Goal: Transaction & Acquisition: Subscribe to service/newsletter

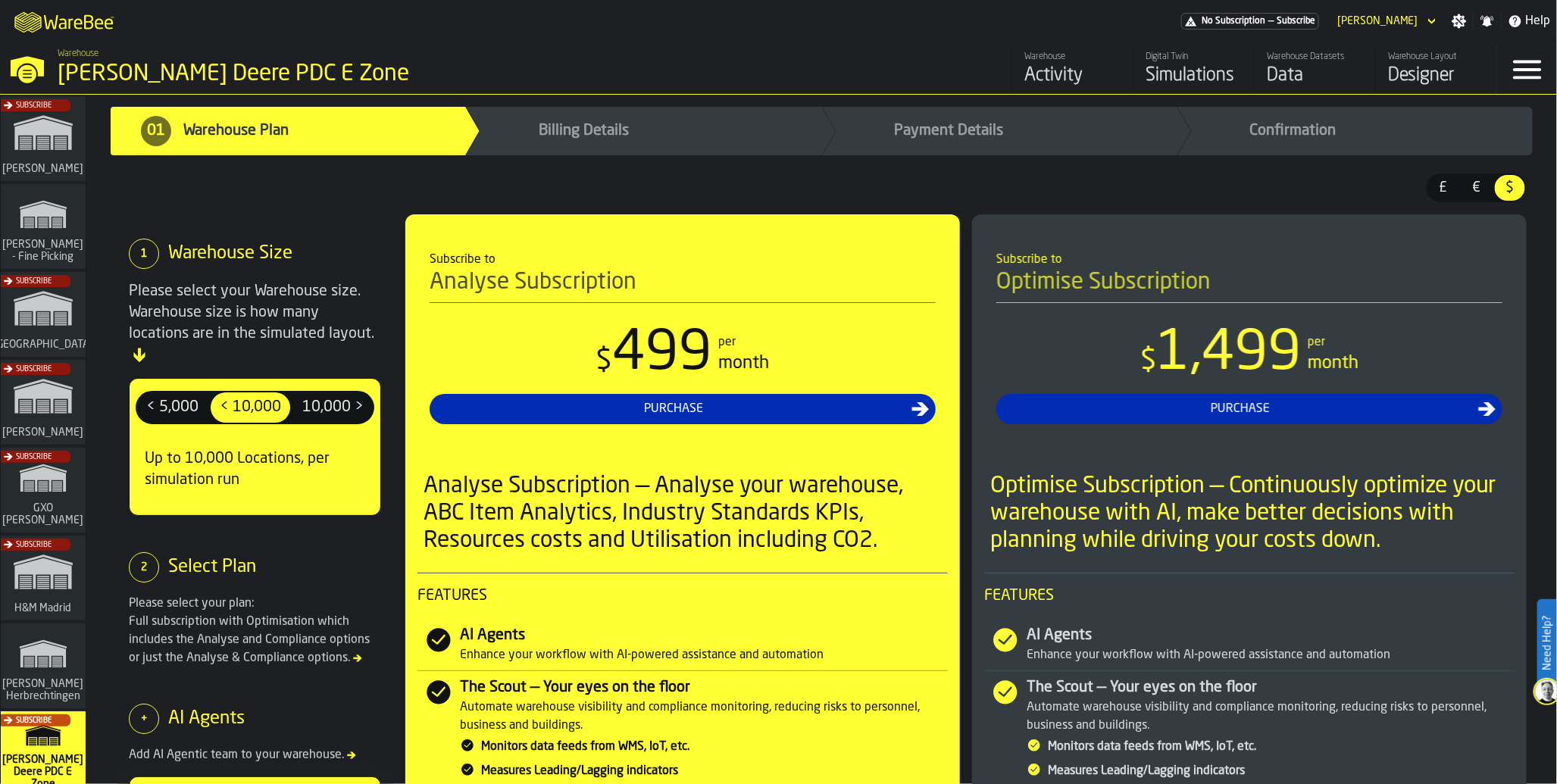
click at [54, 323] on div "Subscribe" at bounding box center [40, 318] width 85 height 88
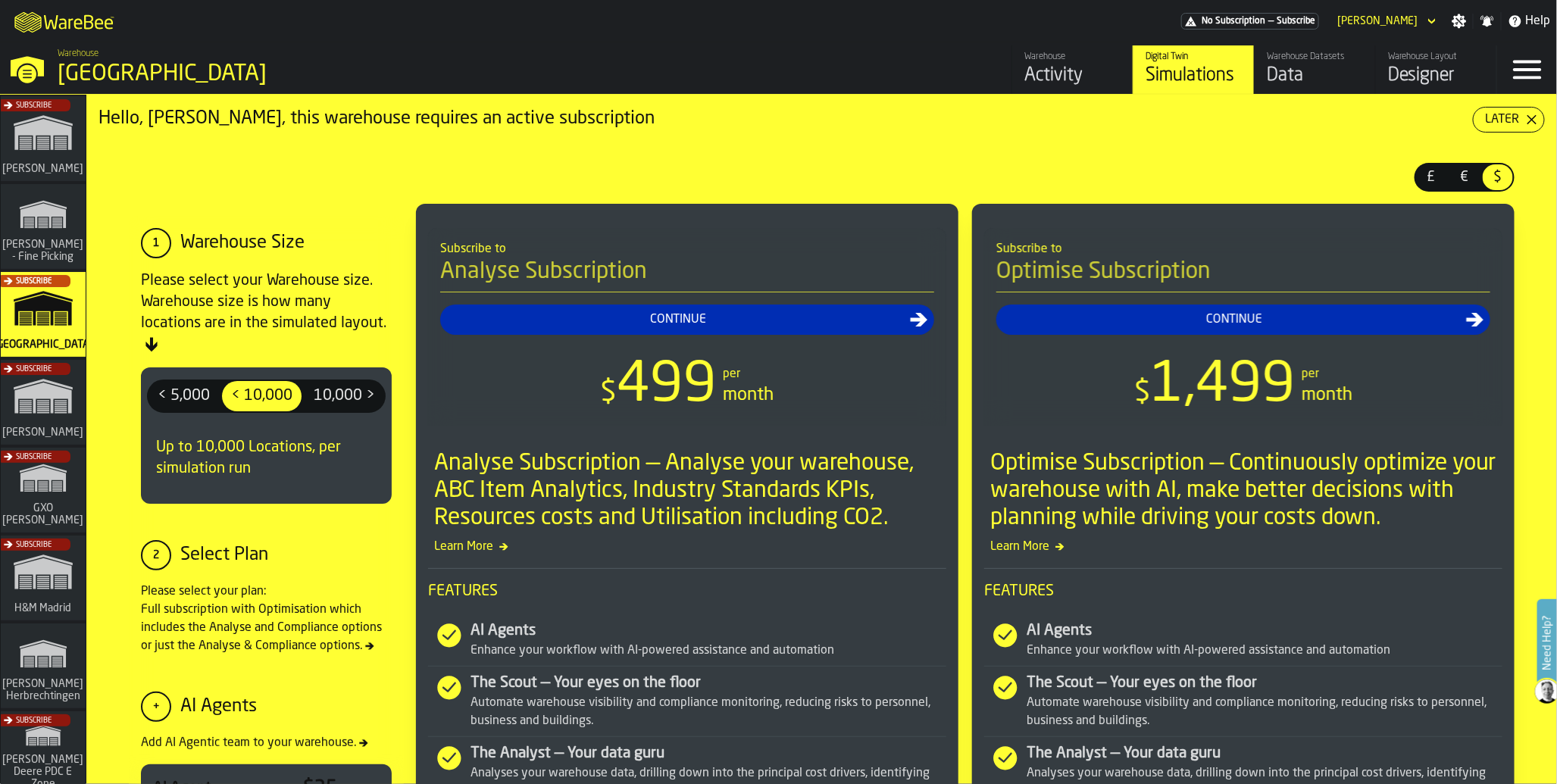
click at [1322, 70] on div "Data" at bounding box center [1315, 75] width 96 height 24
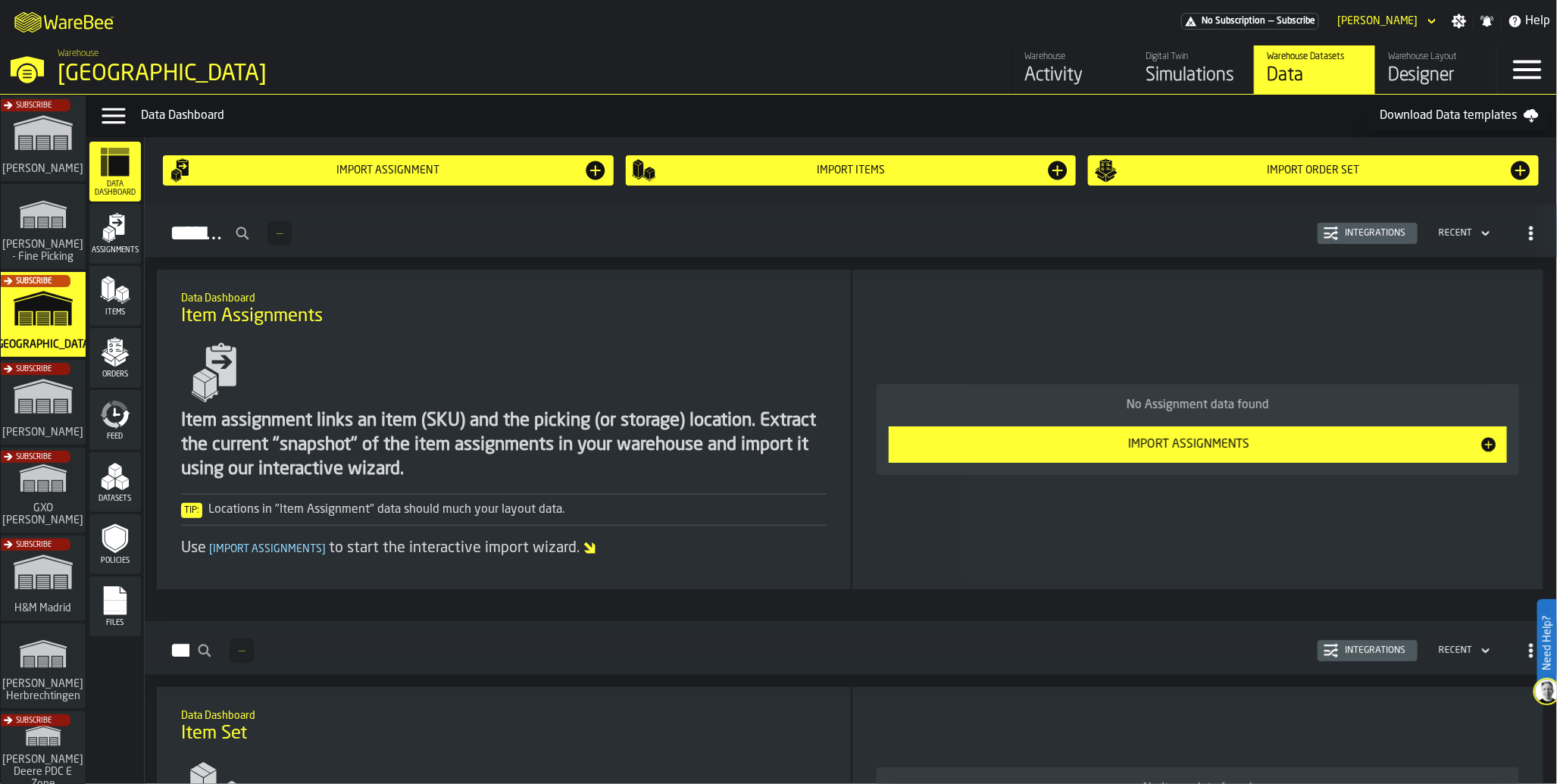
click at [127, 598] on icon "menu Files" at bounding box center [115, 600] width 30 height 30
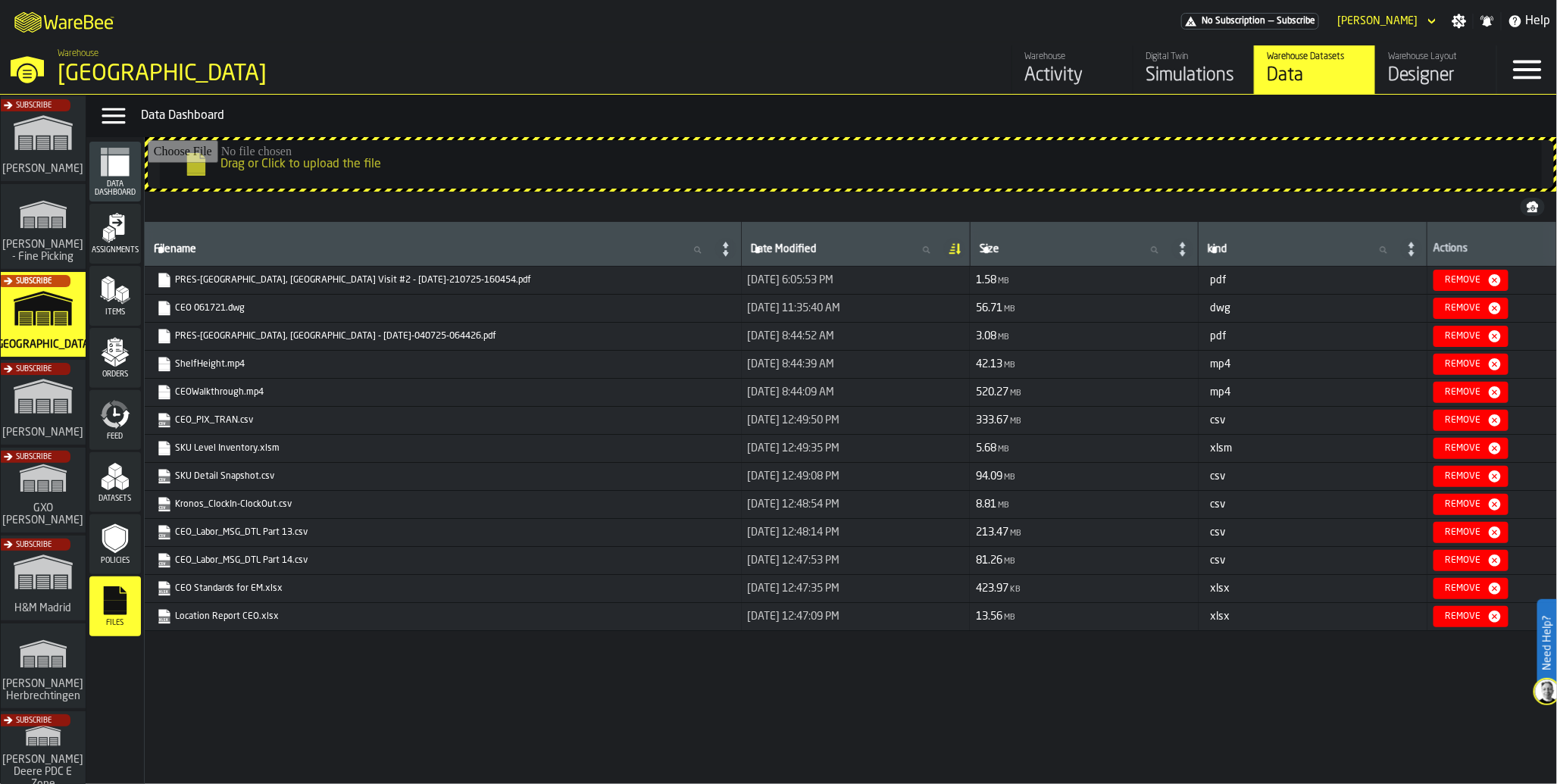
click at [225, 395] on link "CEOWalkthrough.mp4" at bounding box center [441, 392] width 569 height 16
click at [213, 422] on link "CEO_PIX_TRAN.csv" at bounding box center [441, 420] width 569 height 16
click at [469, 679] on div "Filename Filename Date Modified Date Modified Size Size kind kind Actions PRES-…" at bounding box center [850, 499] width 1412 height 556
